Goal: Task Accomplishment & Management: Use online tool/utility

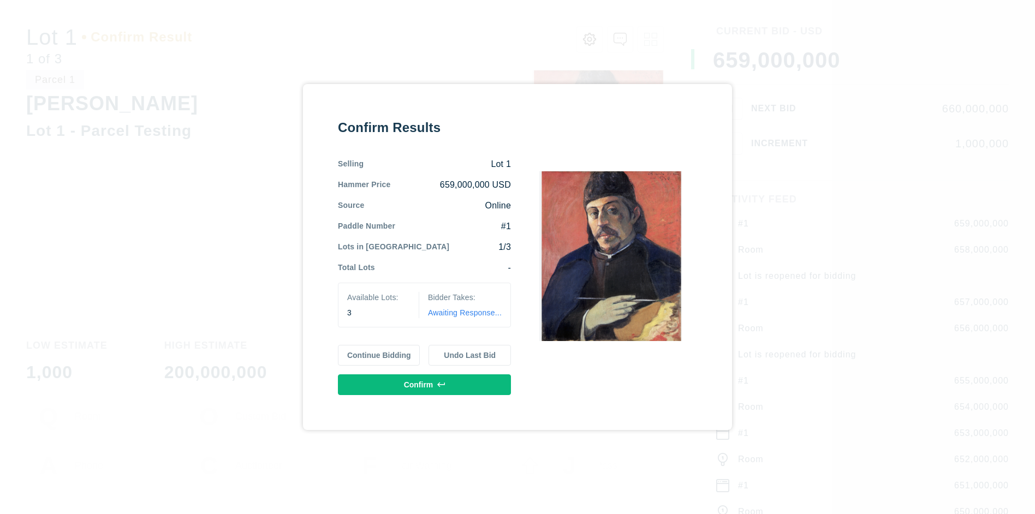
click at [379, 355] on button "Continue Bidding" at bounding box center [379, 355] width 82 height 21
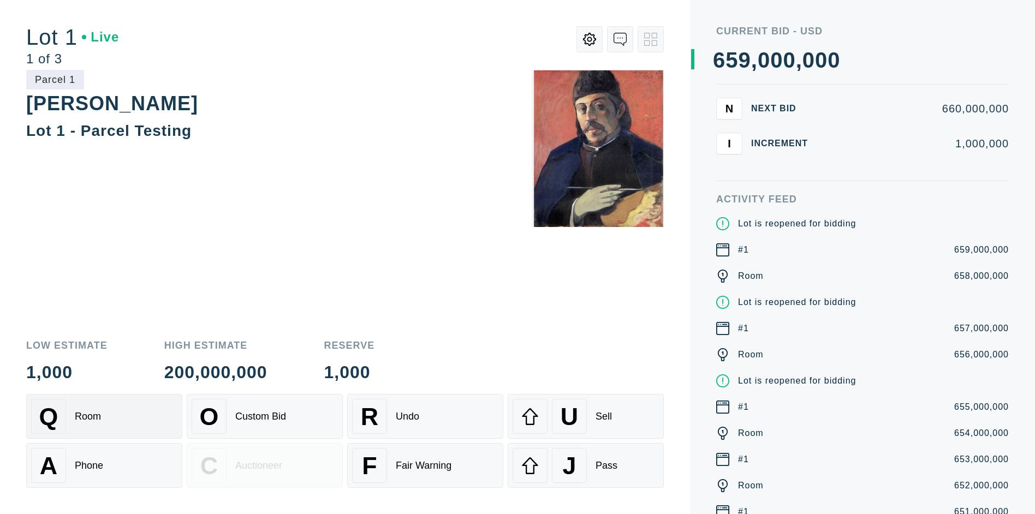
click at [104, 416] on div "Q Room" at bounding box center [104, 416] width 146 height 35
